Goal: Check status: Check status

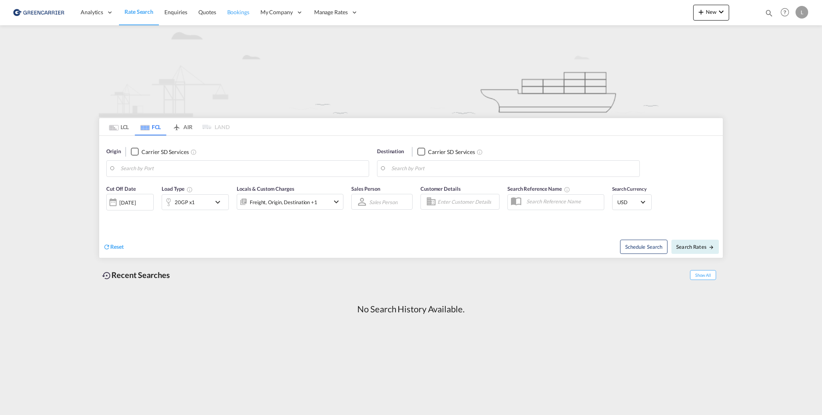
click at [240, 12] on span "Bookings" at bounding box center [238, 12] width 22 height 7
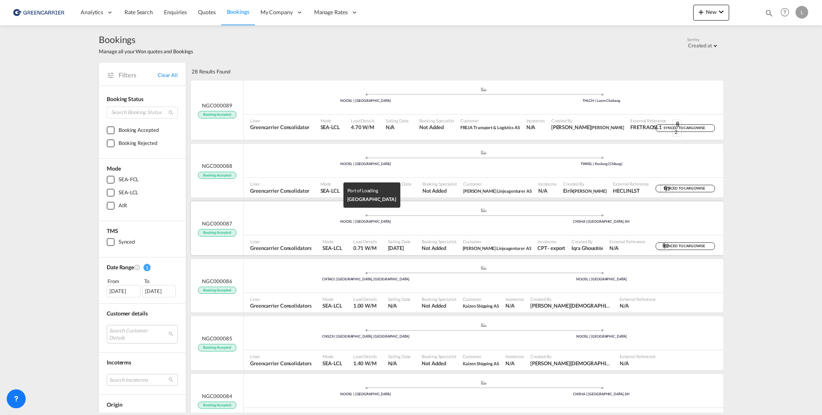
click at [312, 219] on div "NOOSL | Oslo" at bounding box center [366, 221] width 236 height 5
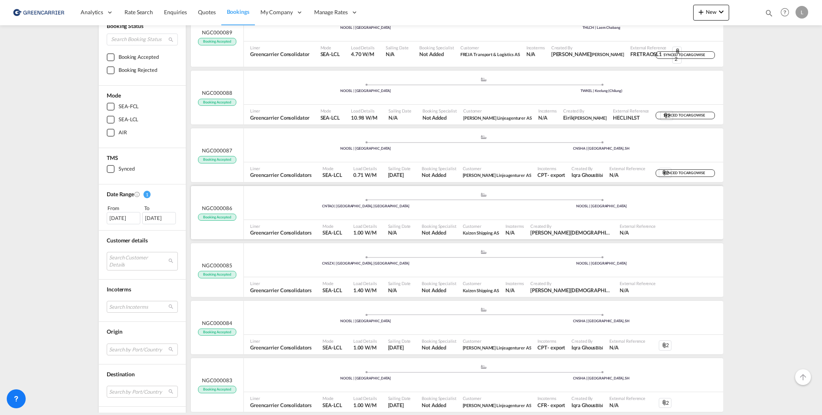
scroll to position [79, 0]
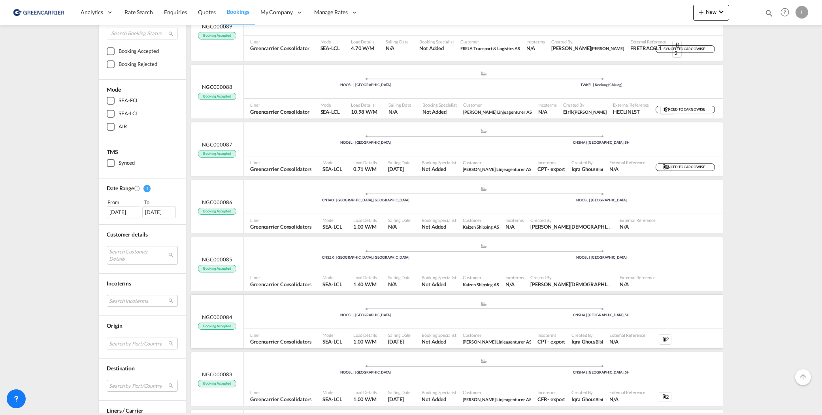
click at [531, 313] on div ".a{fill:#aaa8ad;} .a{fill:#aaa8ad;} NOOSL | Oslo CNSHA | Shanghai, SH" at bounding box center [483, 313] width 479 height 24
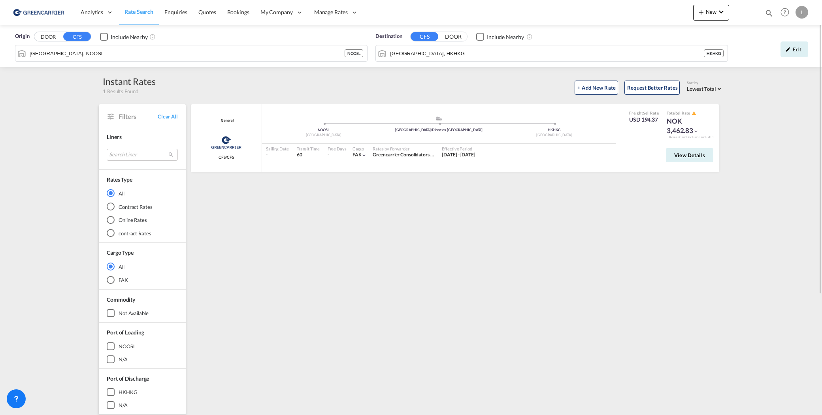
click at [598, 246] on div "General Greencarrier Consolidator CFS/CFS added by you .a{fill:#aaa8ad;} .a{fil…" at bounding box center [456, 341] width 533 height 474
